Goal: Navigation & Orientation: Find specific page/section

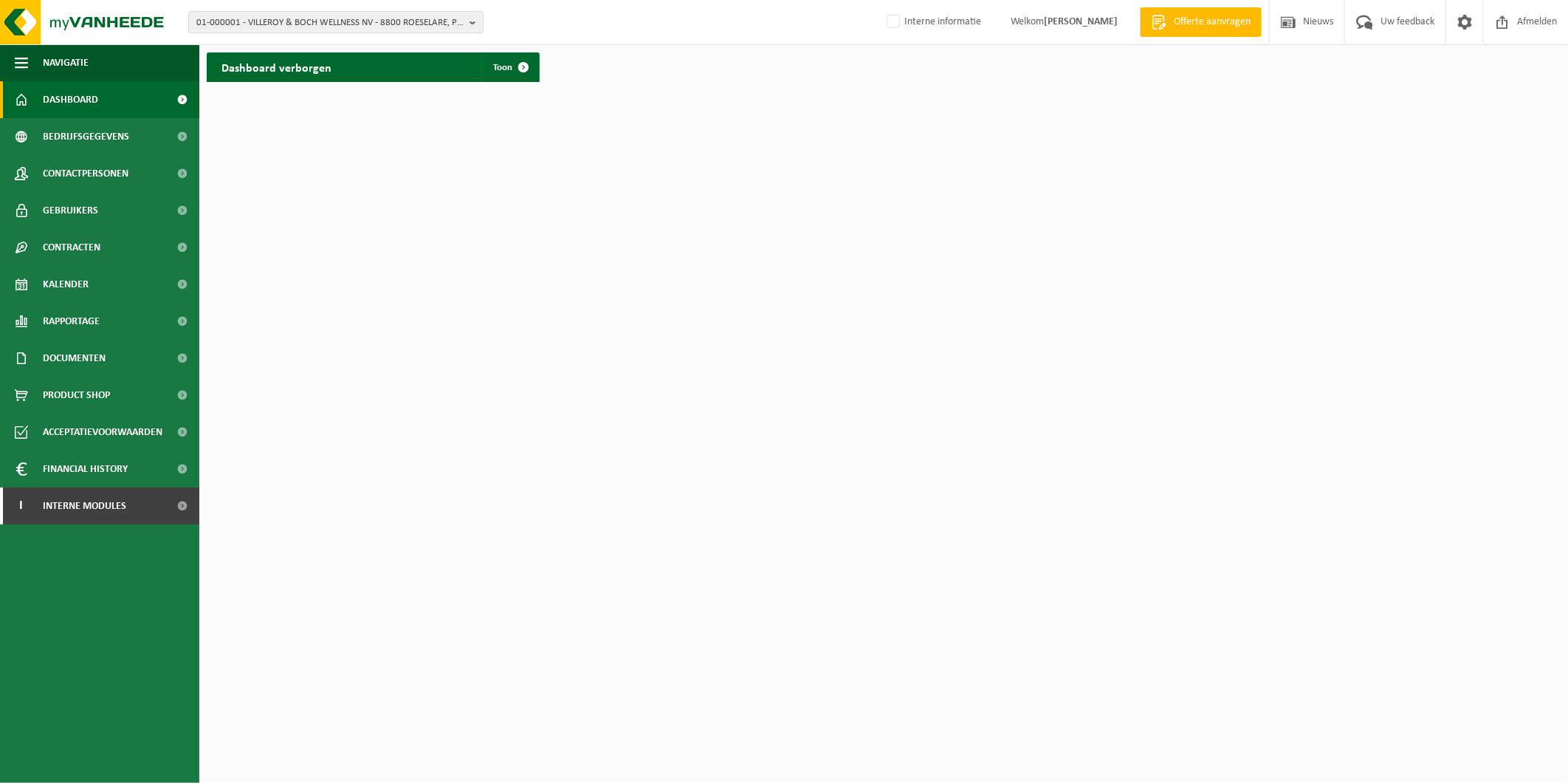
click at [74, 395] on span "Product Shop" at bounding box center [76, 395] width 67 height 37
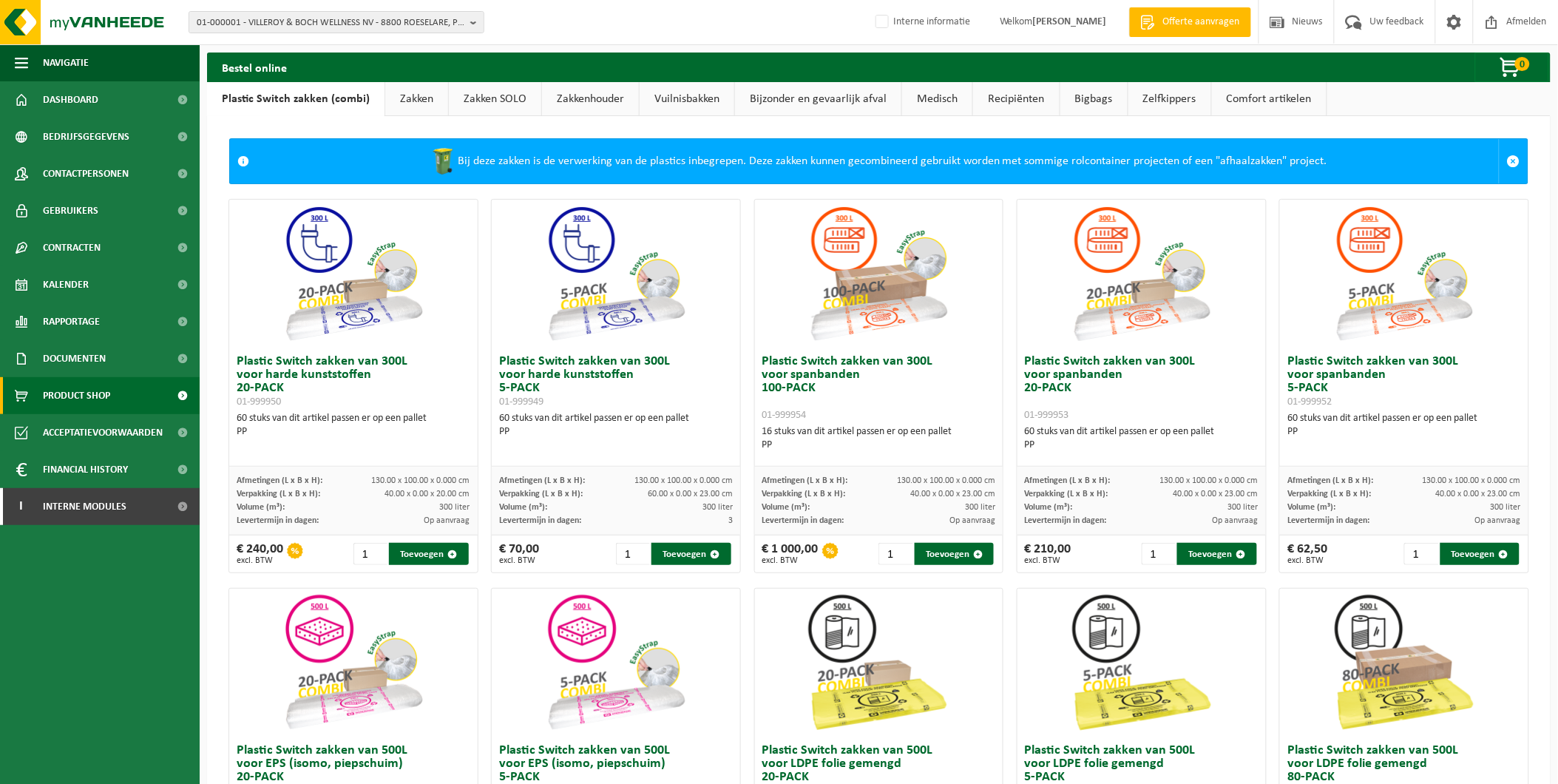
click at [1291, 98] on link "Comfort artikelen" at bounding box center [1268, 98] width 115 height 34
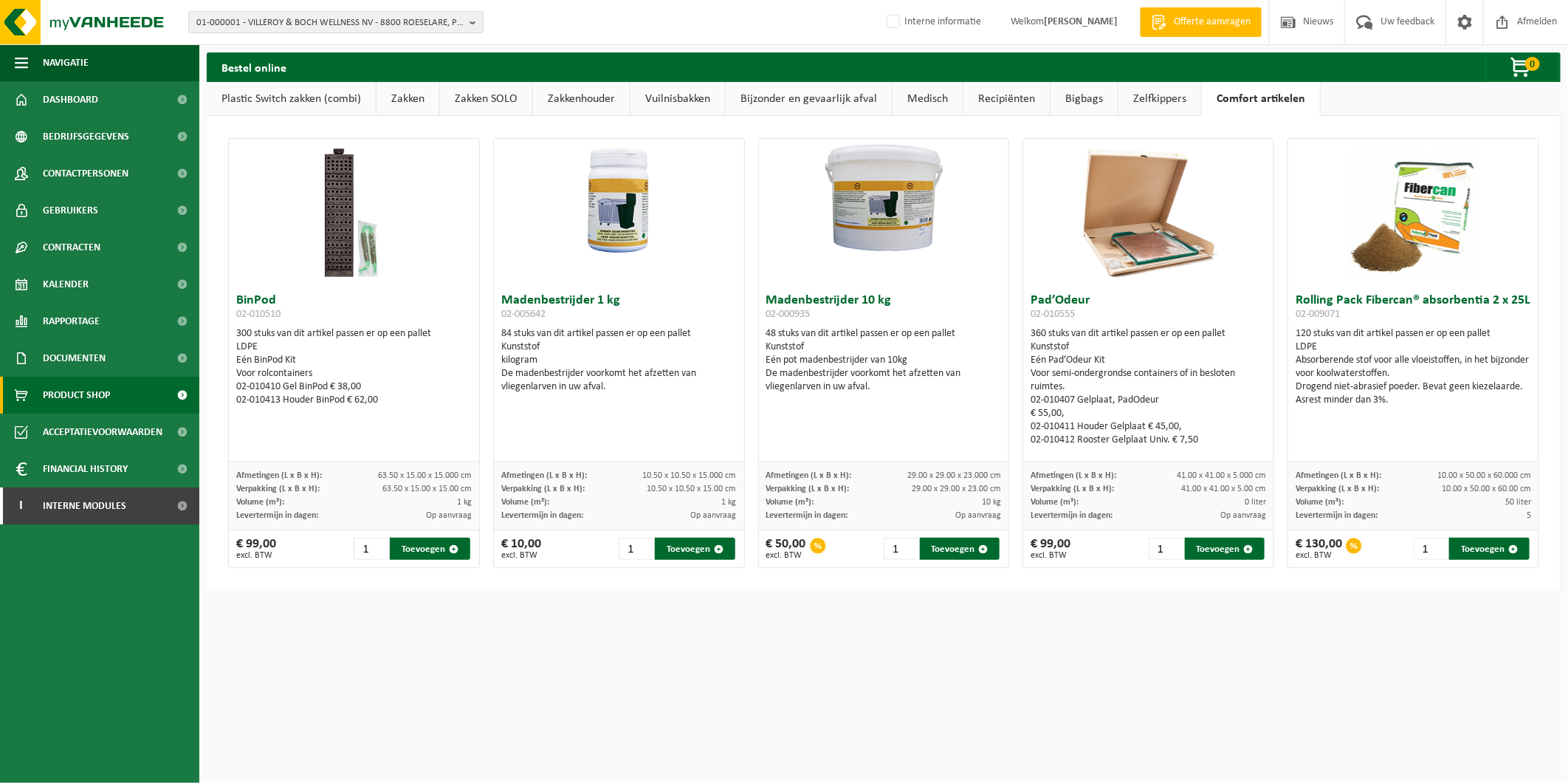
click at [1157, 101] on link "Zelfkippers" at bounding box center [1160, 98] width 83 height 34
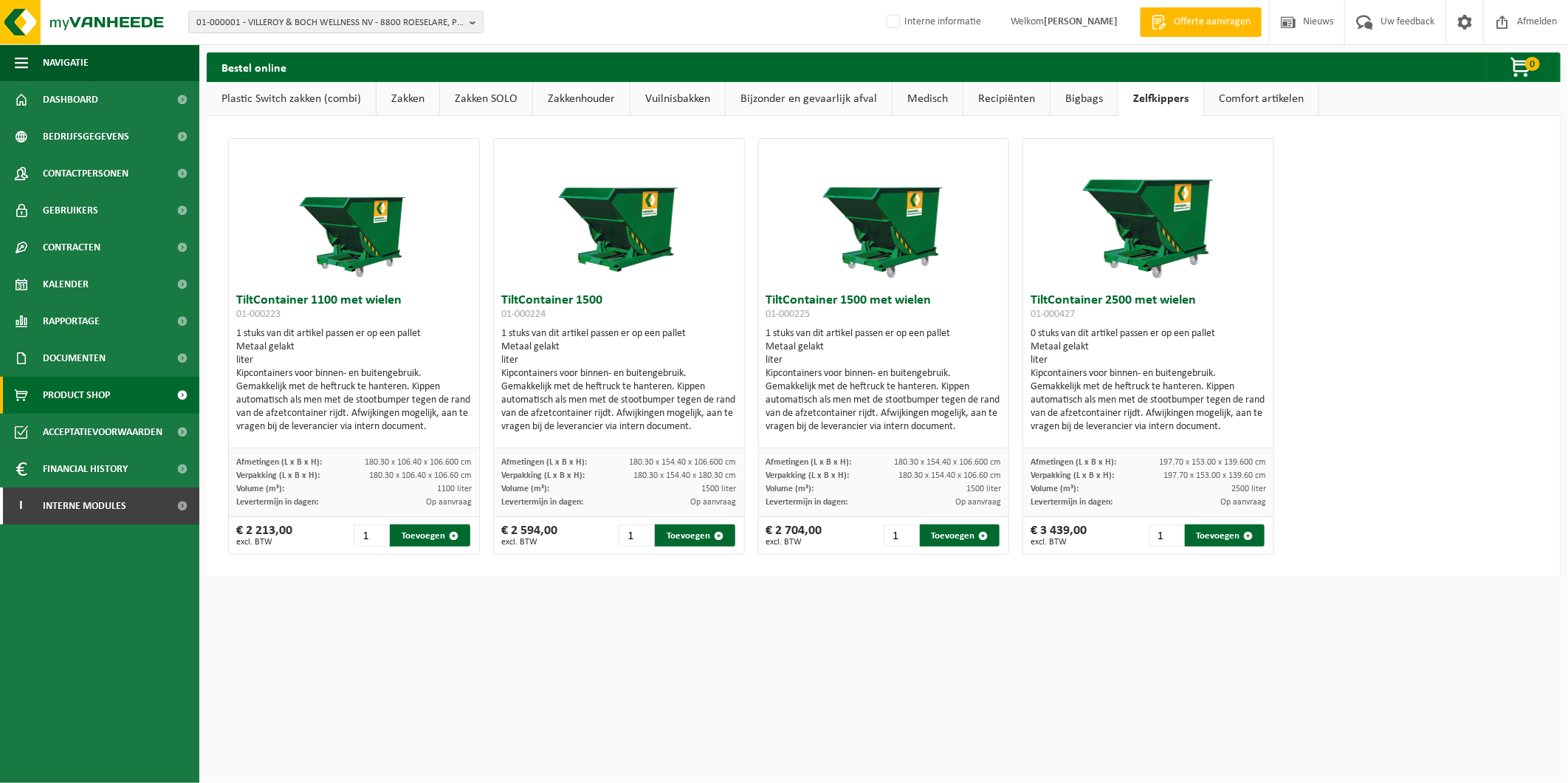
click at [1065, 105] on link "Bigbags" at bounding box center [1084, 98] width 67 height 34
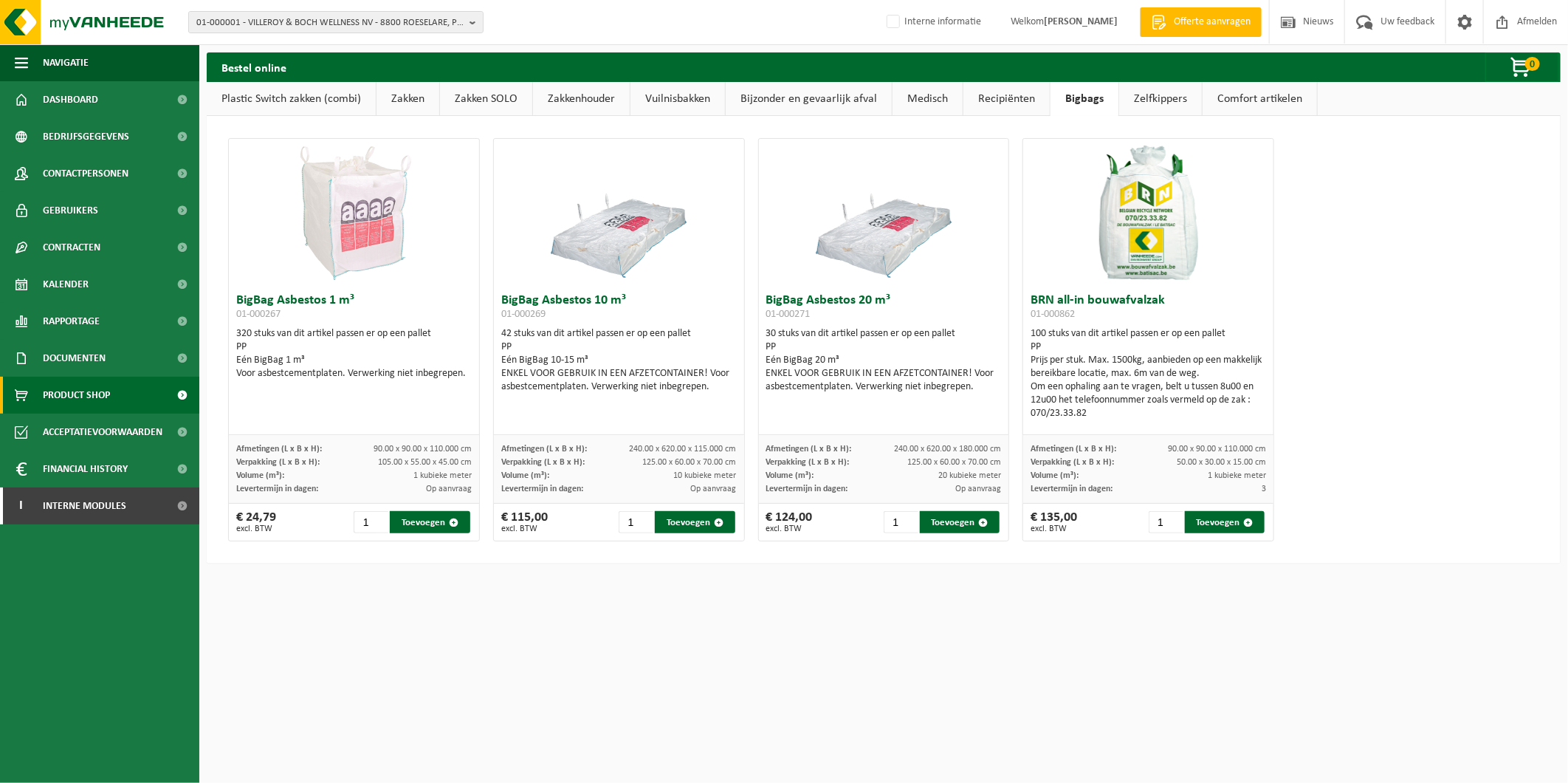
click at [991, 104] on link "Recipiënten" at bounding box center [1007, 98] width 86 height 34
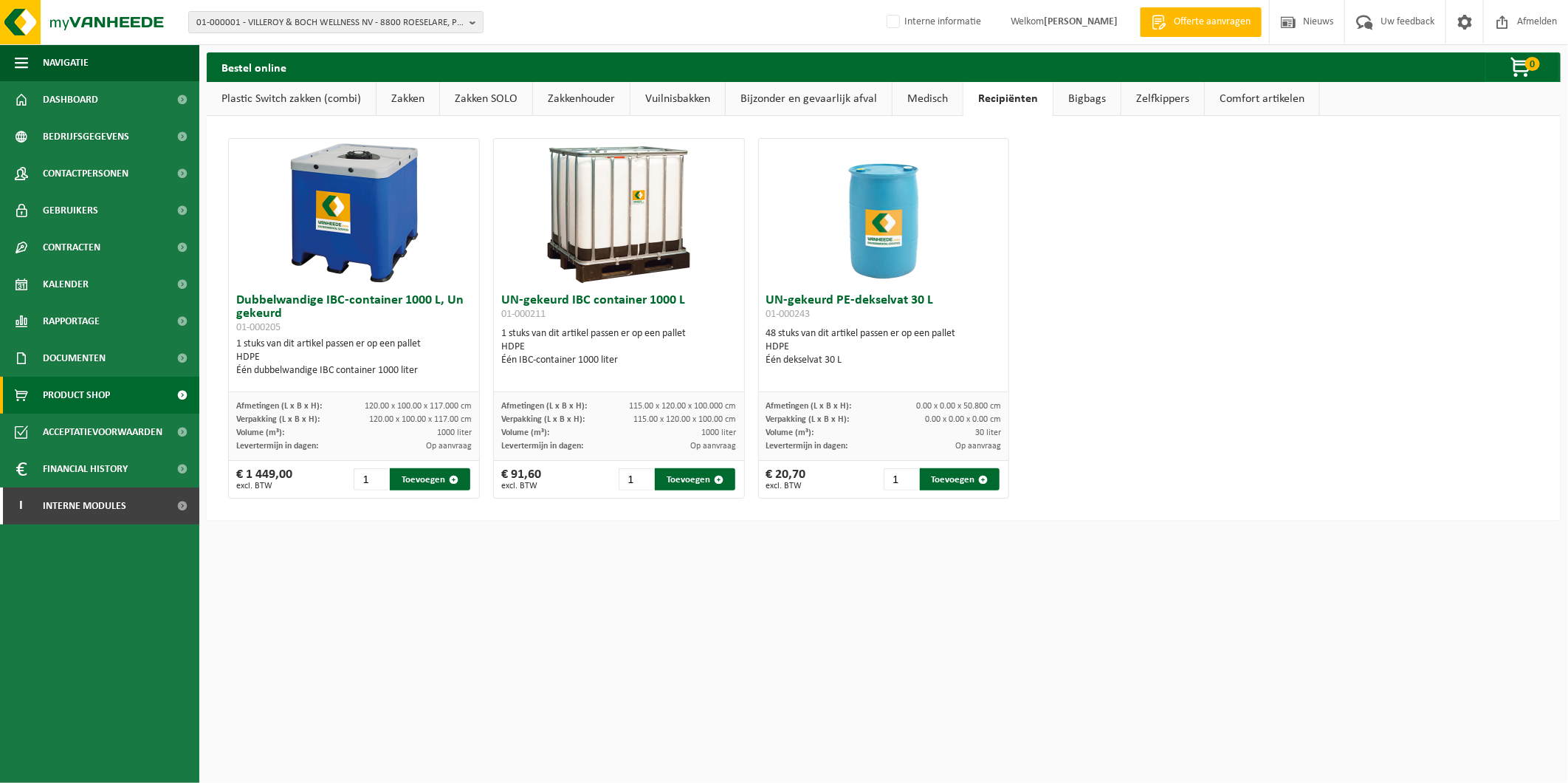
click at [924, 104] on link "Medisch" at bounding box center [927, 98] width 70 height 34
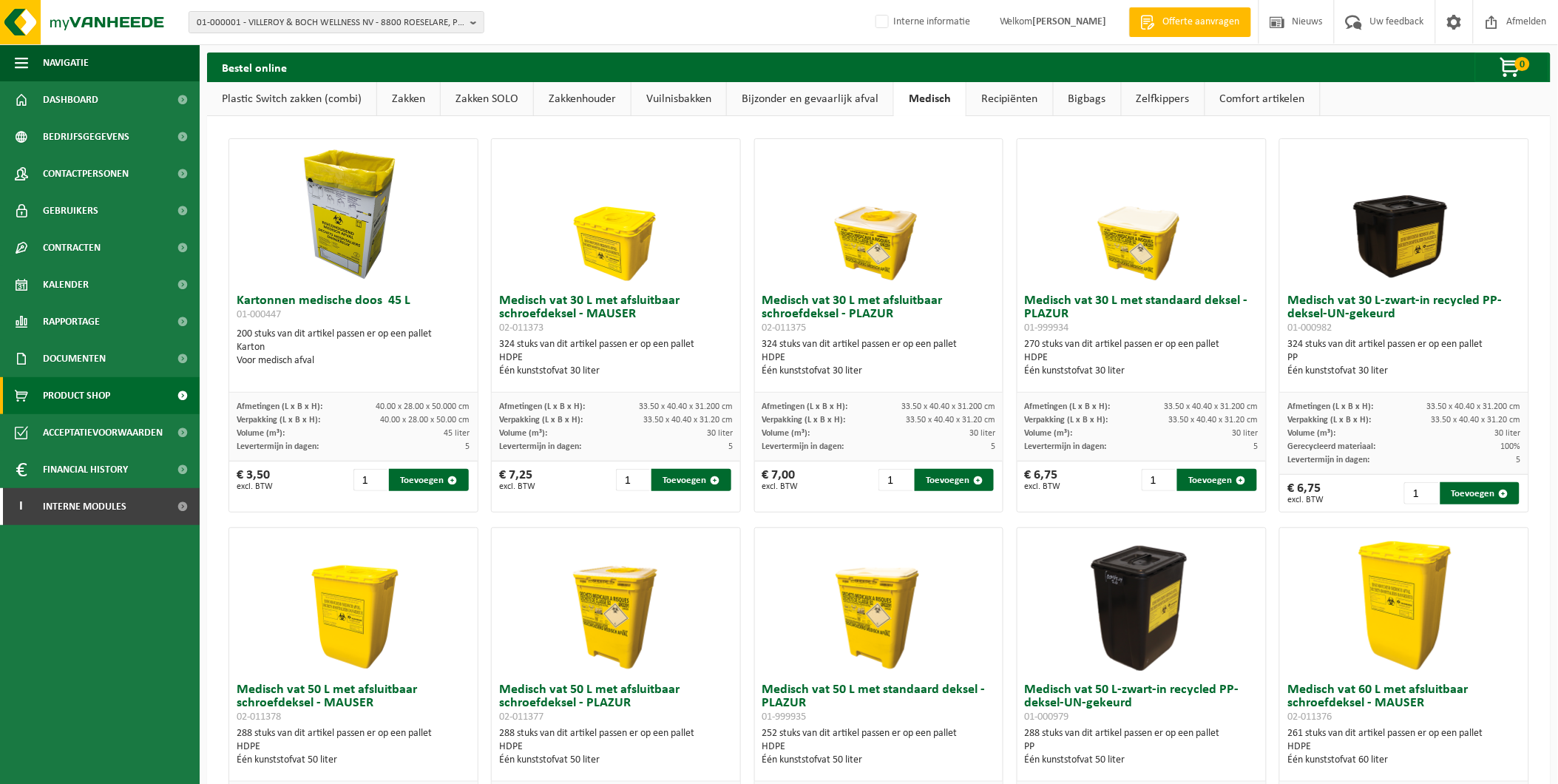
click at [669, 104] on link "Vuilnisbakken" at bounding box center [678, 98] width 95 height 34
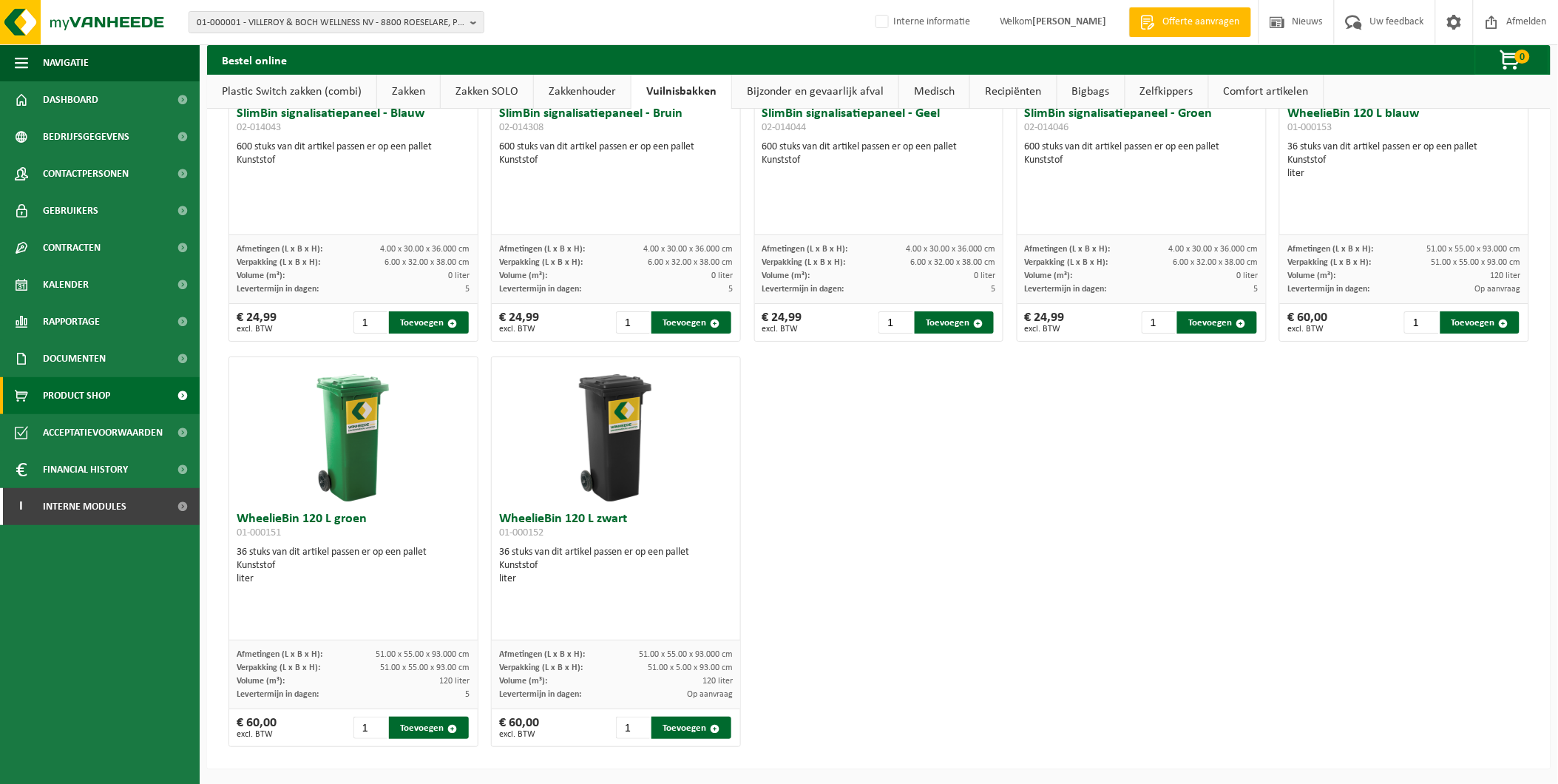
scroll to position [1316, 0]
